Goal: Check status: Check status

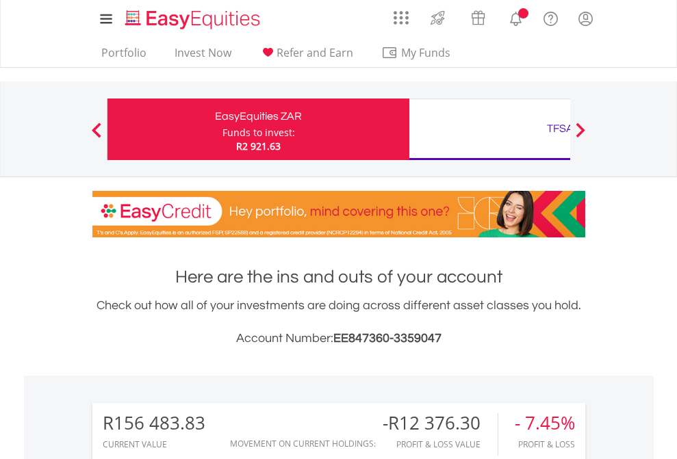
scroll to position [131, 215]
click at [222, 129] on div "Funds to invest:" at bounding box center [258, 133] width 73 height 14
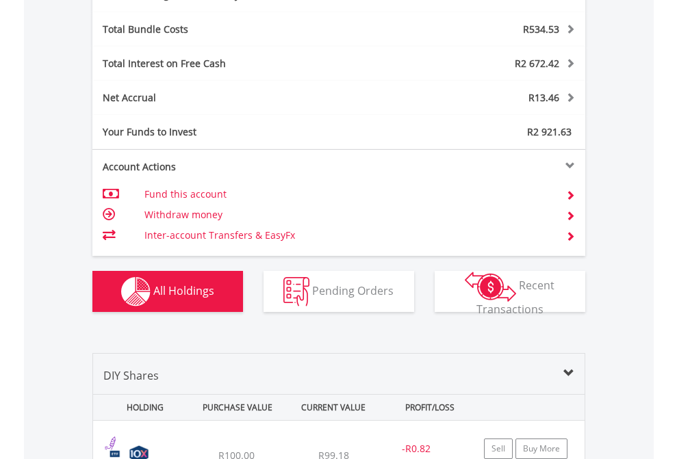
scroll to position [1631, 0]
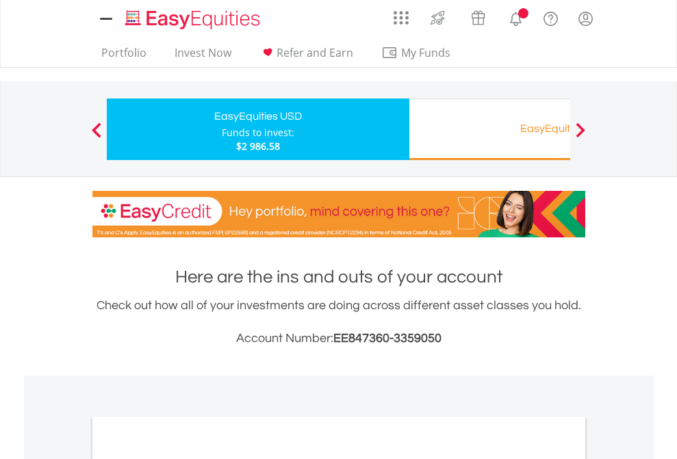
scroll to position [822, 0]
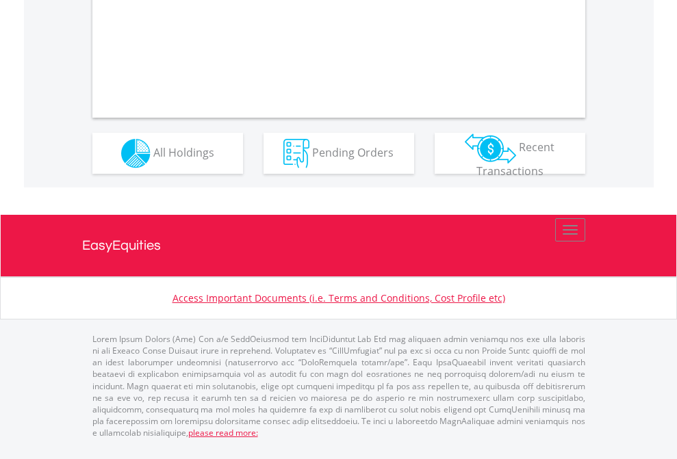
click at [153, 159] on span "All Holdings" at bounding box center [183, 151] width 61 height 15
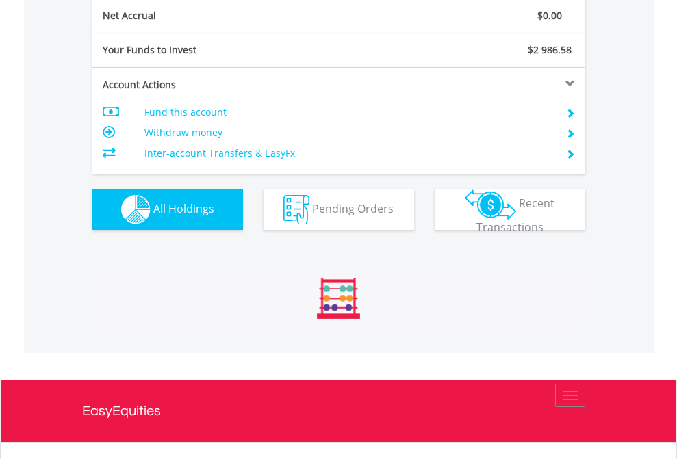
scroll to position [1549, 0]
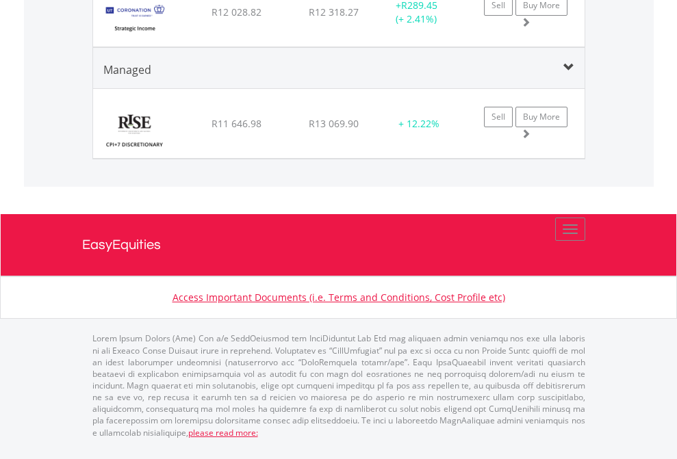
scroll to position [131, 215]
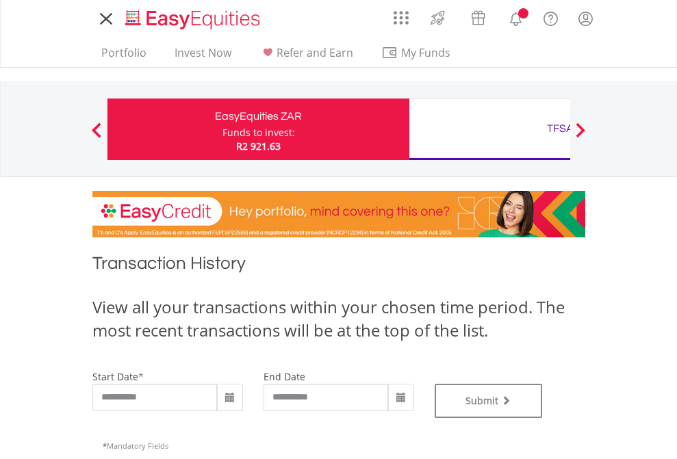
type input "**********"
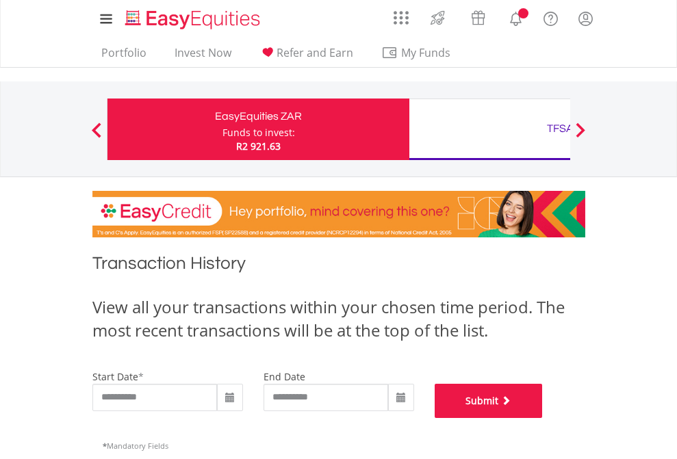
click at [543, 418] on button "Submit" at bounding box center [488, 401] width 108 height 34
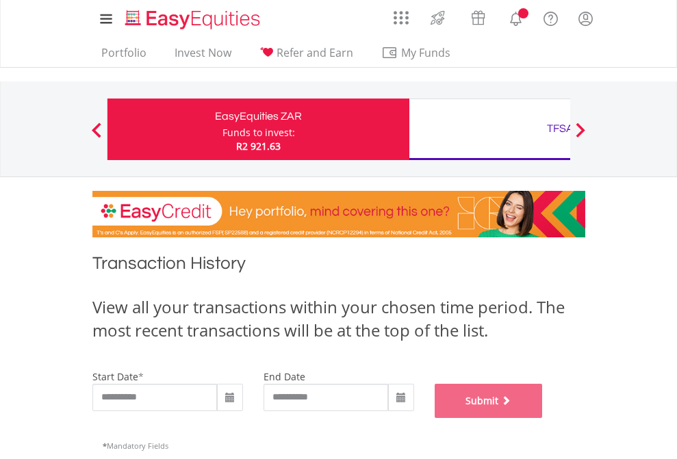
scroll to position [555, 0]
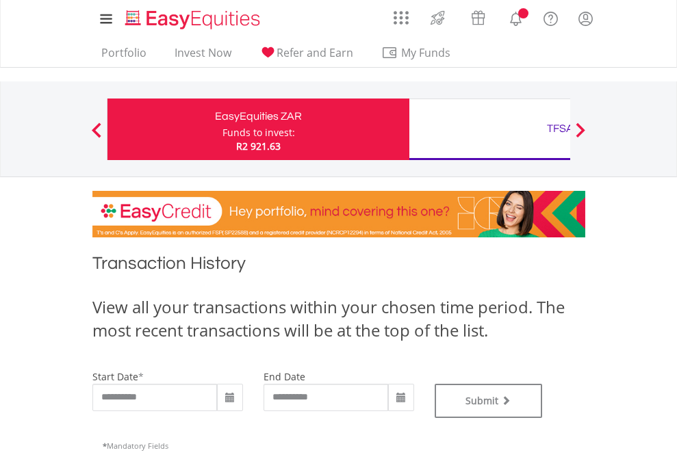
click at [489, 129] on div "TFSA" at bounding box center [559, 128] width 285 height 19
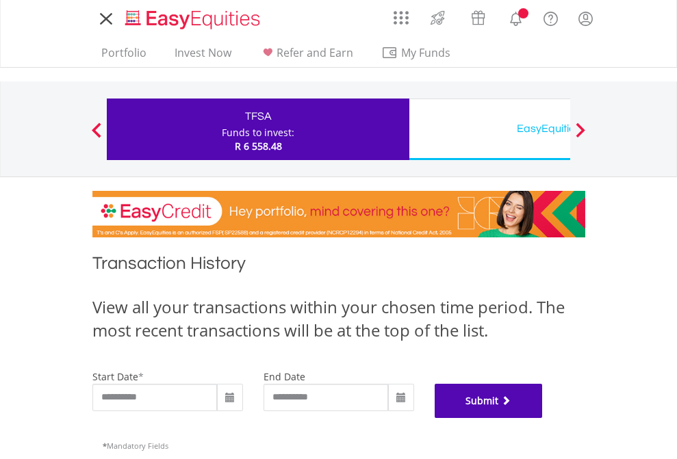
click at [543, 418] on button "Submit" at bounding box center [488, 401] width 108 height 34
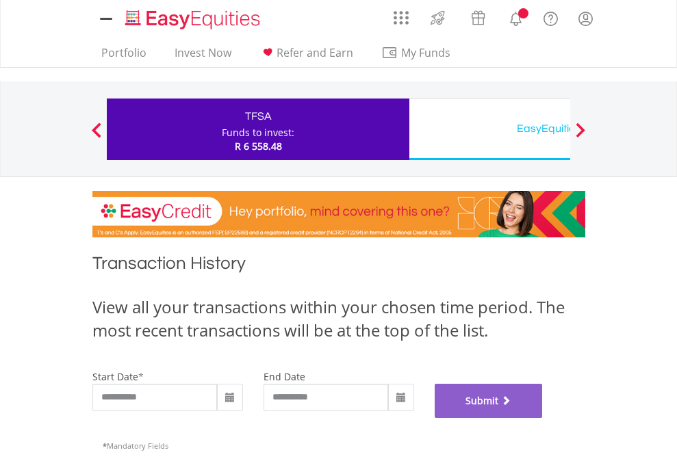
scroll to position [555, 0]
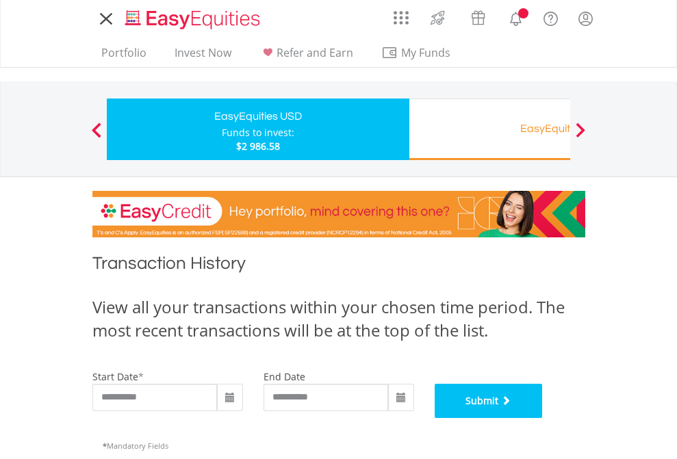
click at [543, 418] on button "Submit" at bounding box center [488, 401] width 108 height 34
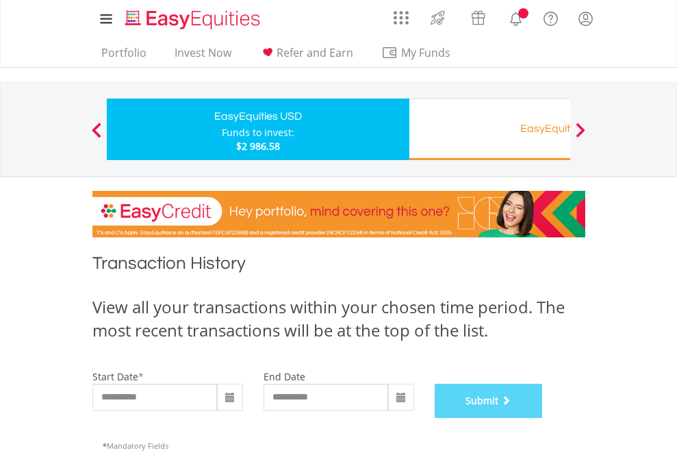
scroll to position [555, 0]
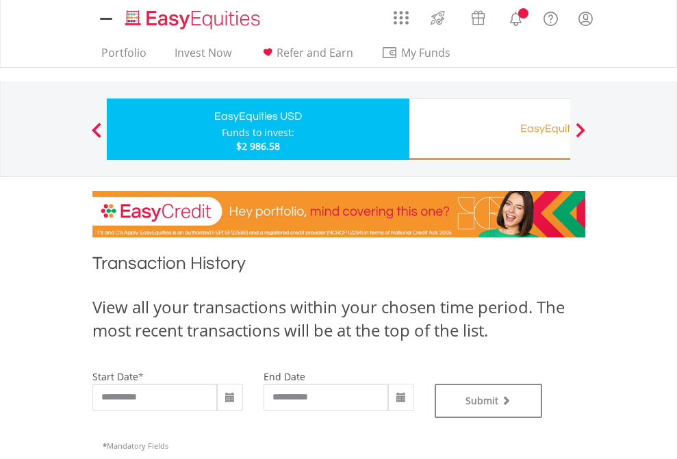
click at [489, 129] on div "EasyEquities RA" at bounding box center [559, 128] width 285 height 19
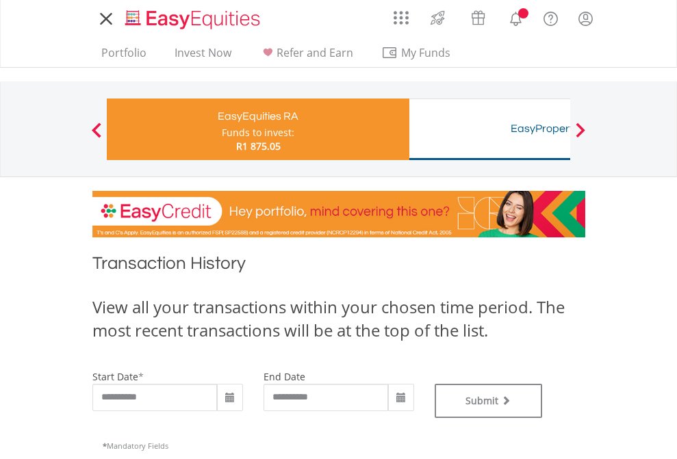
type input "**********"
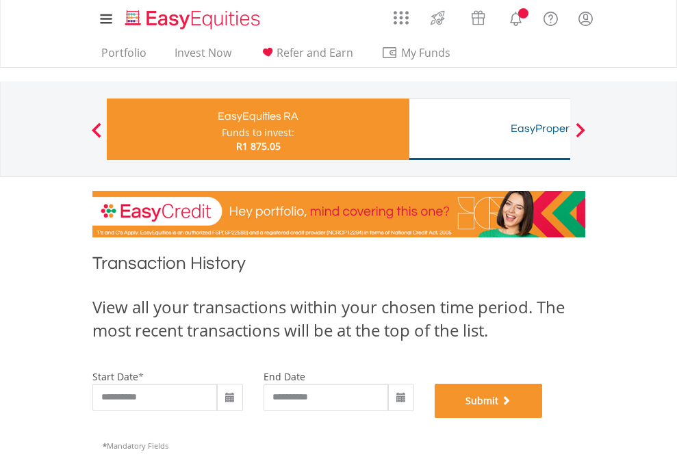
click at [543, 418] on button "Submit" at bounding box center [488, 401] width 108 height 34
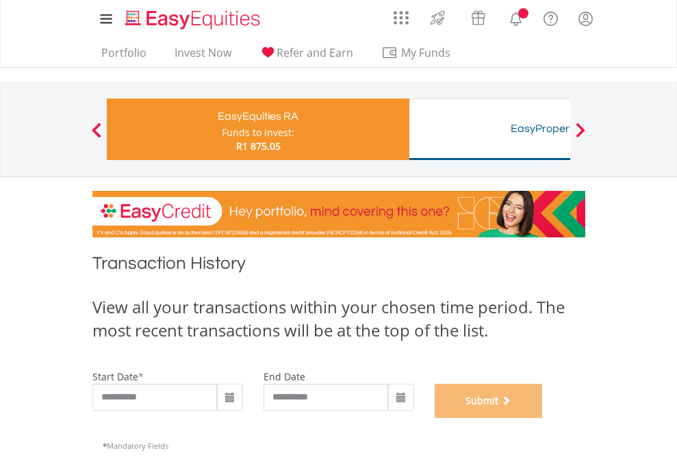
scroll to position [555, 0]
